Goal: Task Accomplishment & Management: Manage account settings

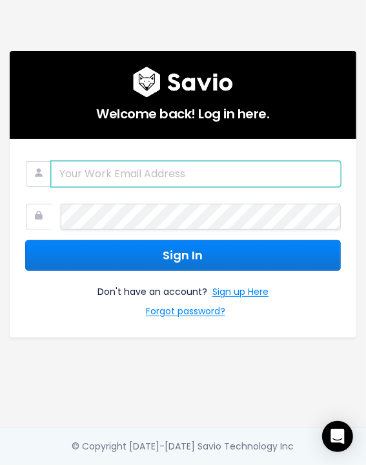
click at [188, 167] on input "email" at bounding box center [196, 174] width 290 height 26
click at [88, 167] on input "email" at bounding box center [196, 174] width 290 height 26
click at [120, 172] on input "email" at bounding box center [196, 174] width 290 height 26
type input "stephanie.kalidintp@gmail.com"
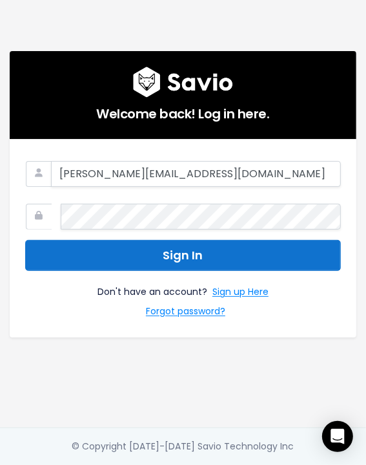
click at [75, 251] on button "Sign In" at bounding box center [183, 256] width 316 height 32
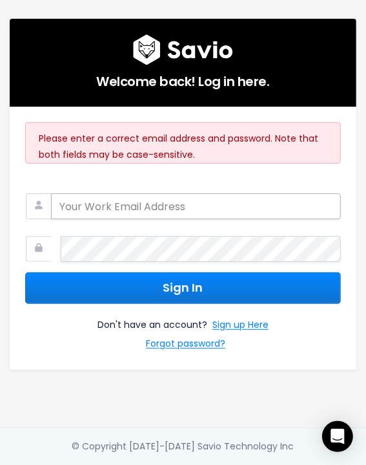
click at [95, 203] on input "email" at bounding box center [196, 206] width 290 height 26
click at [95, 200] on input "email" at bounding box center [196, 206] width 290 height 26
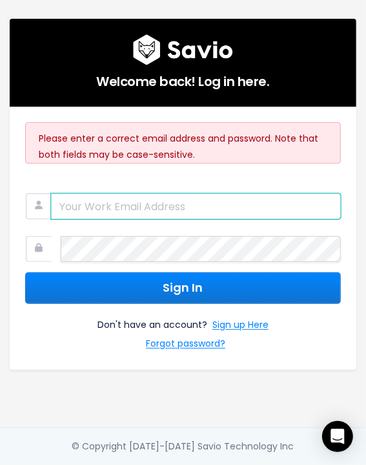
click at [187, 205] on input "email" at bounding box center [196, 206] width 290 height 26
drag, startPoint x: 105, startPoint y: 202, endPoint x: 47, endPoint y: 200, distance: 58.2
click at [47, 187] on div "Kalidin" at bounding box center [183, 187] width 316 height 0
type input "[PERSON_NAME][EMAIL_ADDRESS][DOMAIN_NAME]"
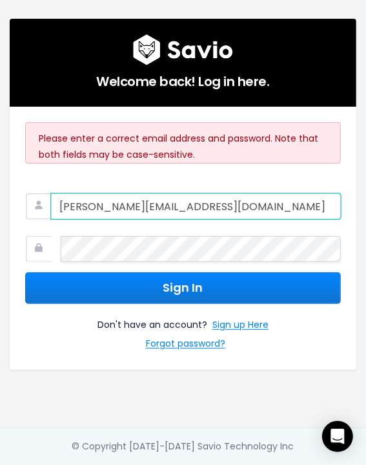
click at [242, 210] on input "[PERSON_NAME][EMAIL_ADDRESS][DOMAIN_NAME]" at bounding box center [196, 206] width 290 height 26
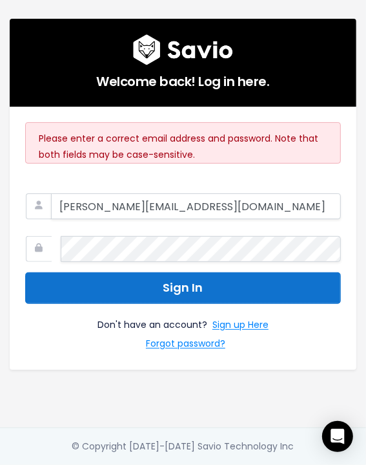
click at [285, 273] on button "Sign In" at bounding box center [183, 288] width 316 height 32
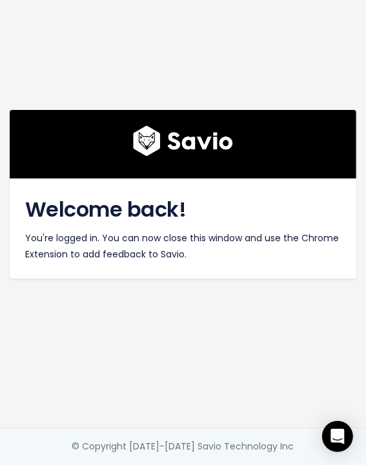
click at [257, 267] on div "Welcome back! You're logged in. You can now close this window and use the Chrom…" at bounding box center [183, 227] width 347 height 99
click at [216, 263] on div "Welcome back! You're logged in. You can now close this window and use the Chrom…" at bounding box center [183, 227] width 347 height 99
